Goal: Task Accomplishment & Management: Manage account settings

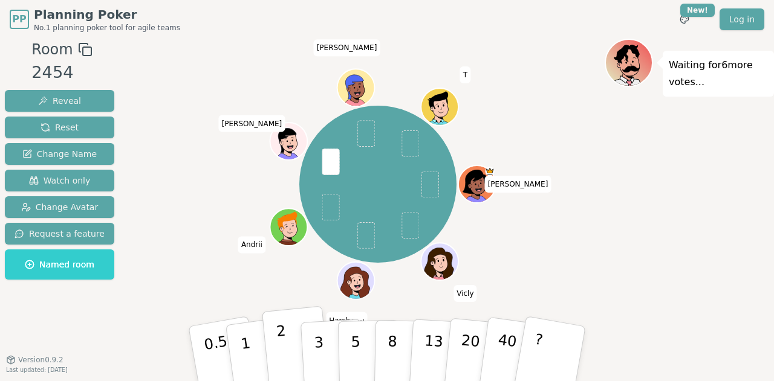
click at [283, 342] on p "2" at bounding box center [284, 356] width 16 height 66
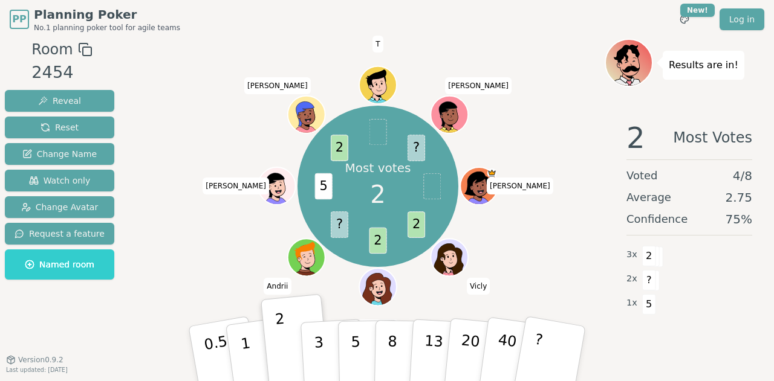
drag, startPoint x: 532, startPoint y: 265, endPoint x: 529, endPoint y: 245, distance: 20.8
click at [529, 245] on div "Most votes 2 2 2 ? 5 2 ? [PERSON_NAME] (you) [PERSON_NAME] T [PERSON_NAME]" at bounding box center [377, 186] width 453 height 252
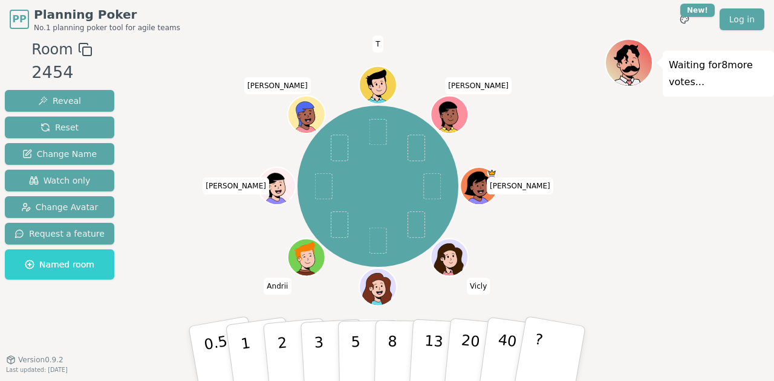
click at [378, 290] on icon at bounding box center [379, 289] width 4 height 3
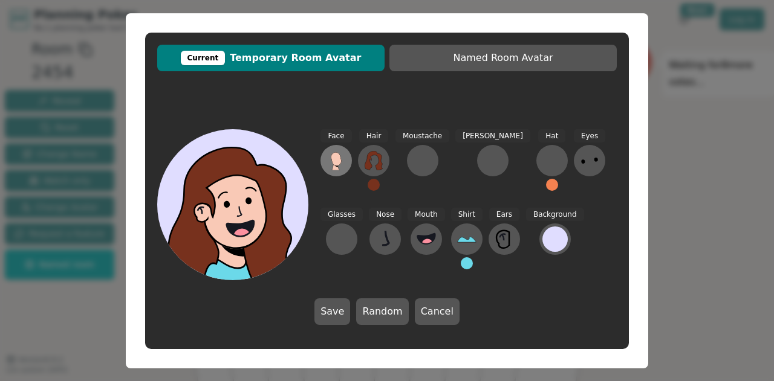
click at [340, 153] on icon at bounding box center [335, 160] width 19 height 19
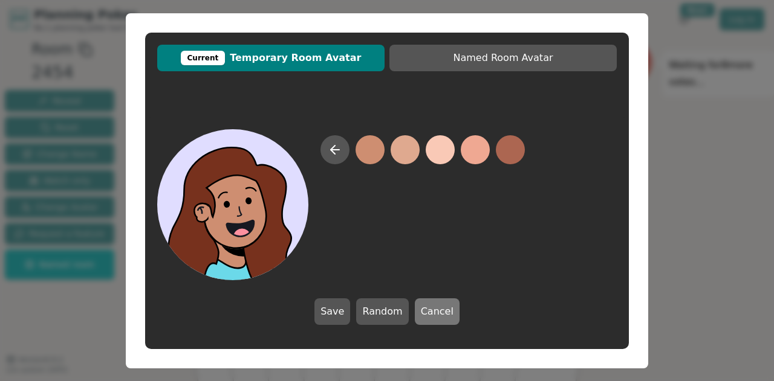
click at [433, 316] on button "Cancel" at bounding box center [437, 312] width 45 height 27
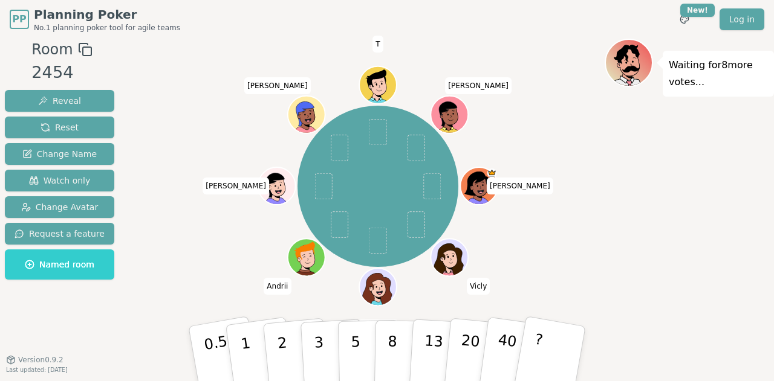
click at [371, 288] on icon at bounding box center [371, 289] width 6 height 5
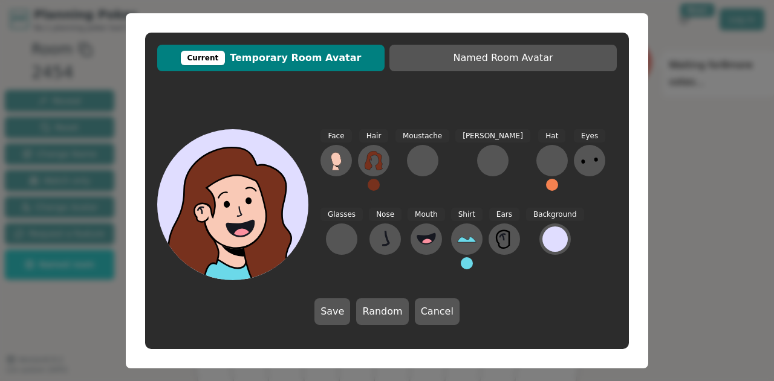
click at [302, 60] on span "Current Temporary Room Avatar" at bounding box center [270, 58] width 215 height 15
click at [258, 219] on icon at bounding box center [241, 229] width 76 height 26
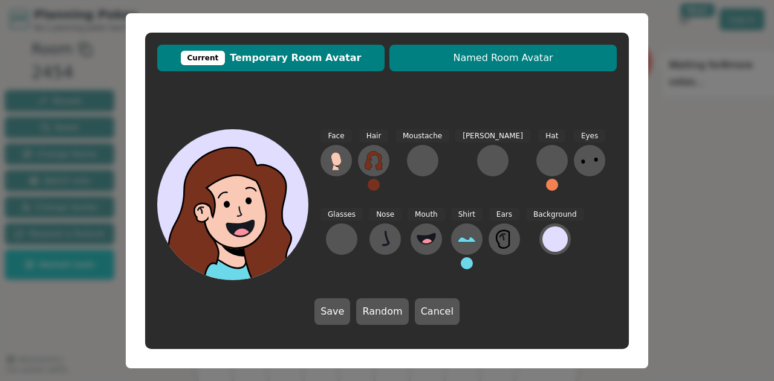
click at [501, 64] on span "Named Room Avatar" at bounding box center [502, 58] width 215 height 15
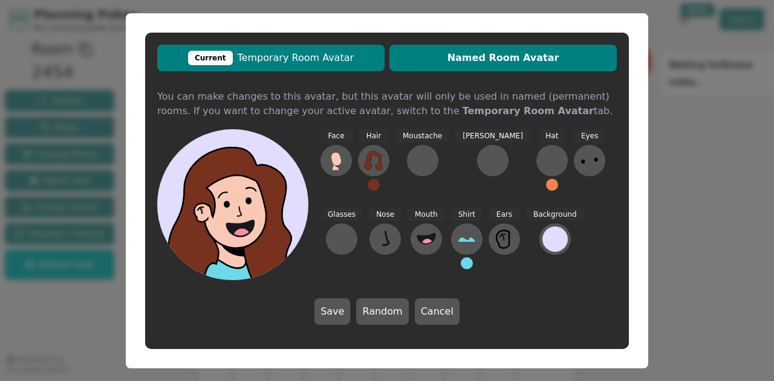
click at [312, 62] on span "Current Temporary Room Avatar" at bounding box center [270, 58] width 215 height 15
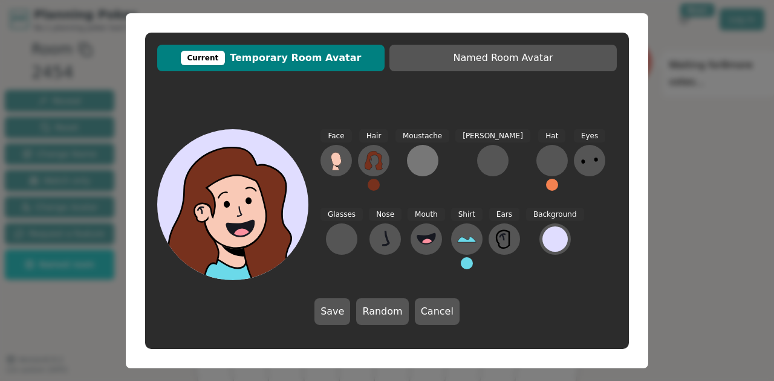
click at [425, 156] on div at bounding box center [422, 160] width 19 height 19
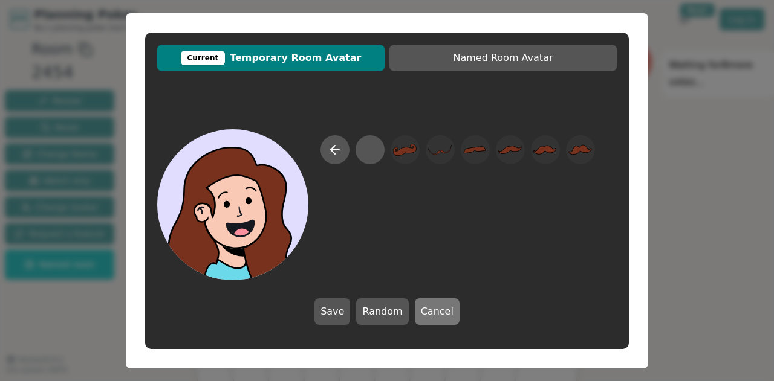
click at [450, 310] on button "Cancel" at bounding box center [437, 312] width 45 height 27
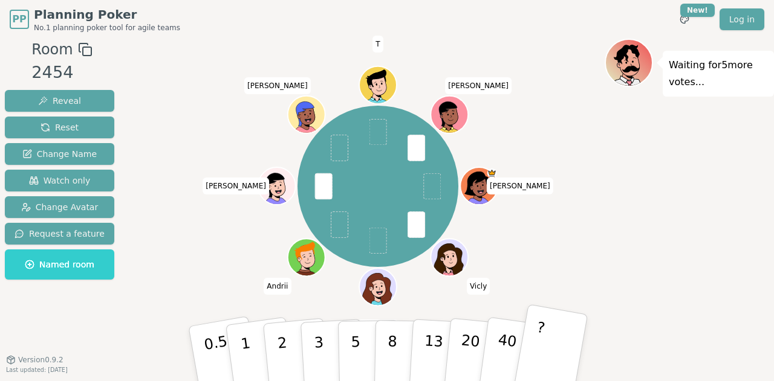
click at [565, 351] on button "?" at bounding box center [551, 354] width 76 height 100
click at [42, 207] on span "Change Avatar" at bounding box center [59, 207] width 77 height 12
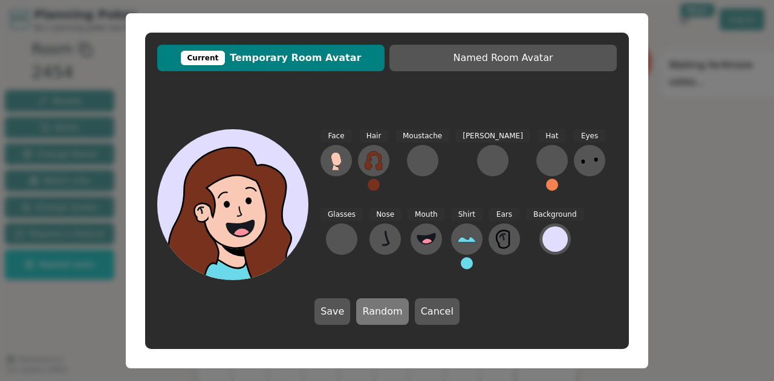
click at [397, 314] on button "Random" at bounding box center [382, 312] width 52 height 27
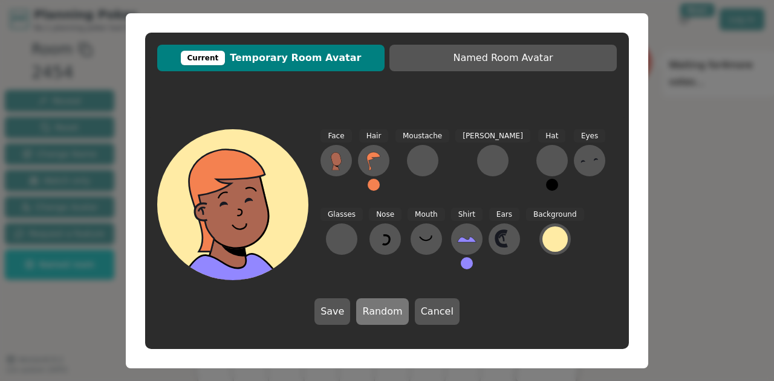
click at [397, 314] on button "Random" at bounding box center [382, 312] width 52 height 27
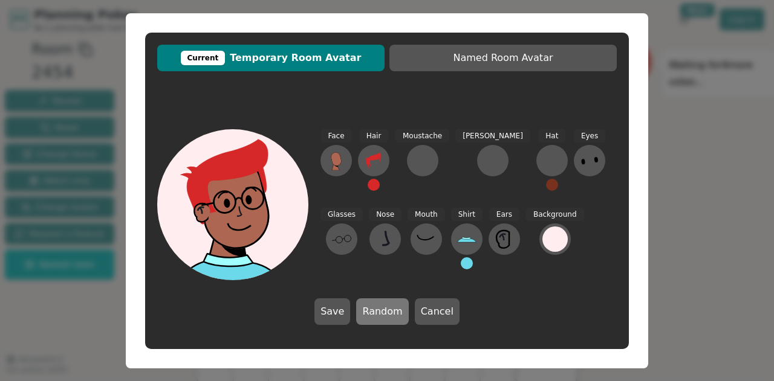
click at [398, 314] on button "Random" at bounding box center [382, 312] width 52 height 27
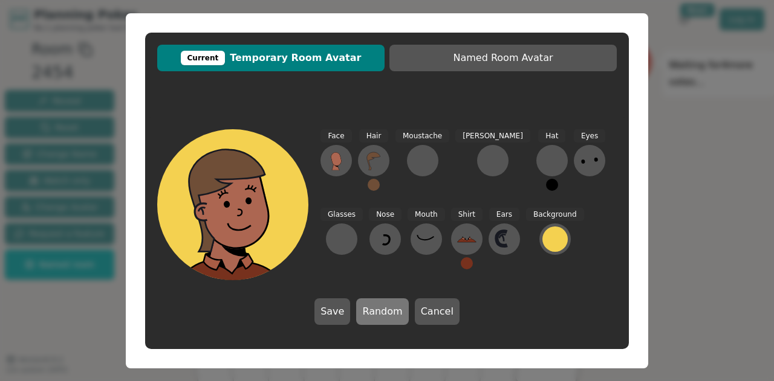
click at [398, 314] on button "Random" at bounding box center [382, 312] width 52 height 27
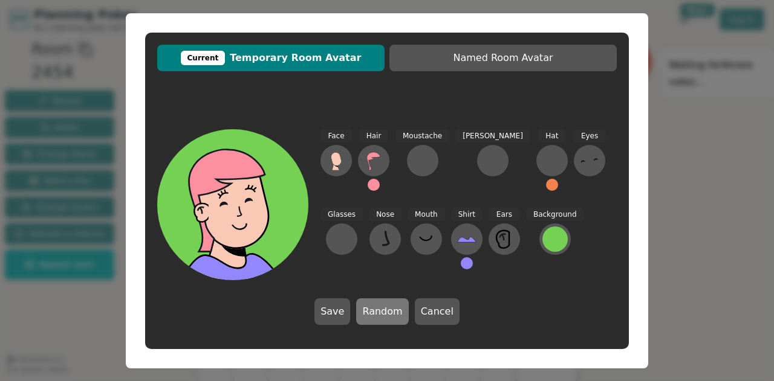
click at [398, 314] on button "Random" at bounding box center [382, 312] width 52 height 27
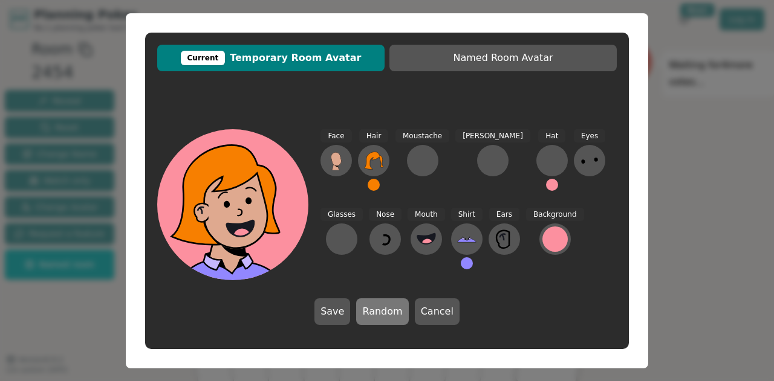
click at [398, 314] on button "Random" at bounding box center [382, 312] width 52 height 27
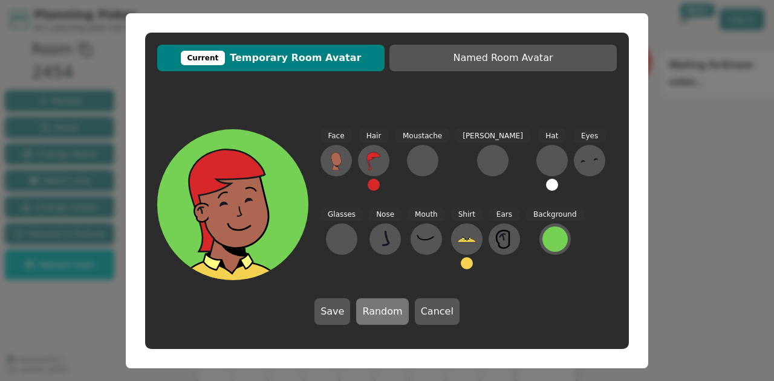
click at [398, 314] on button "Random" at bounding box center [382, 312] width 52 height 27
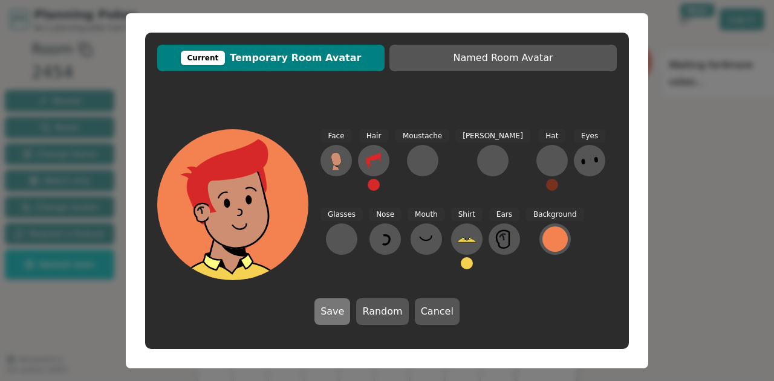
click at [349, 310] on button "Save" at bounding box center [332, 312] width 36 height 27
